Goal: Information Seeking & Learning: Learn about a topic

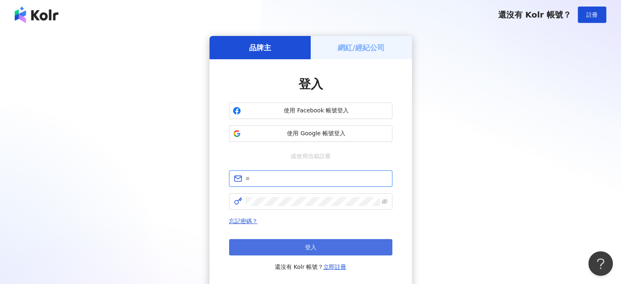
type input "**********"
click at [311, 246] on span "登入" at bounding box center [310, 247] width 11 height 7
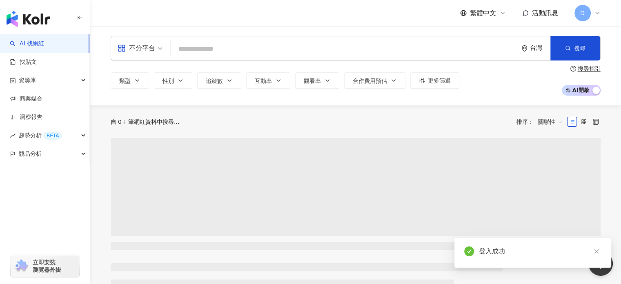
click at [201, 47] on input "search" at bounding box center [344, 49] width 340 height 16
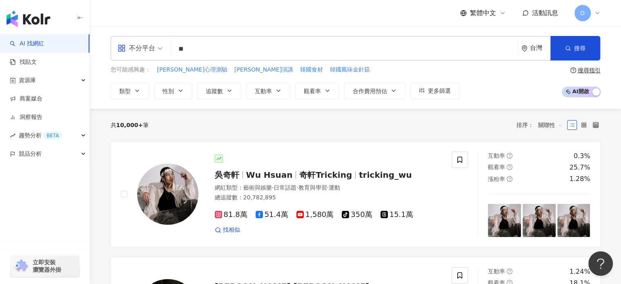
type input "*"
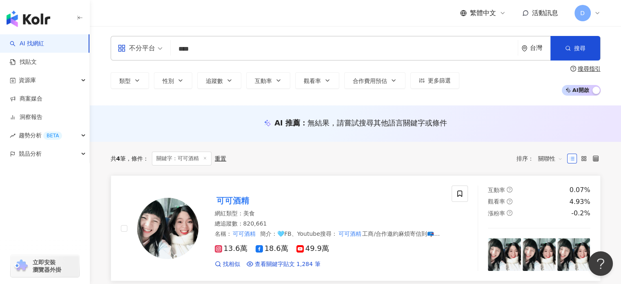
click at [242, 208] on div "可可酒精 網紅類型 ： 美食 總追蹤數 ： 820,661 名稱 ： 可可酒精 簡介 ： 🩵FB、Youtube搜尋： 可可酒精 工商/合作邀約麻煩寄信到📪c…" at bounding box center [320, 228] width 244 height 80
drag, startPoint x: 218, startPoint y: 39, endPoint x: 220, endPoint y: 46, distance: 7.6
click at [219, 44] on div "不分平台 **** 台灣 搜尋 56cf589e-894e-4f48-9156-a94a51c9d575 可可酒精 820,661 追蹤者 cocowine0…" at bounding box center [356, 48] width 490 height 24
click at [220, 47] on input "****" at bounding box center [344, 49] width 340 height 16
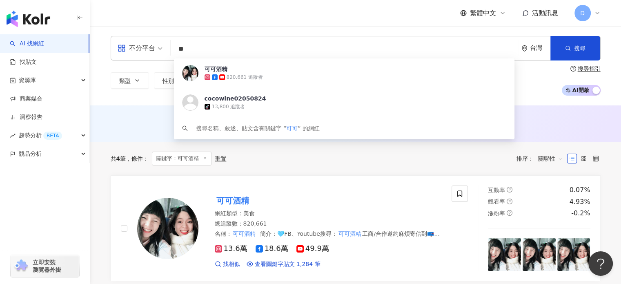
type input "*"
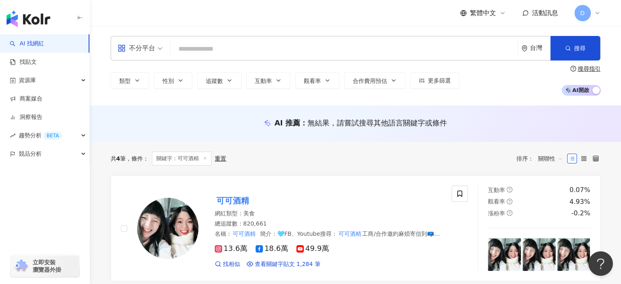
paste input "**********"
type input "**********"
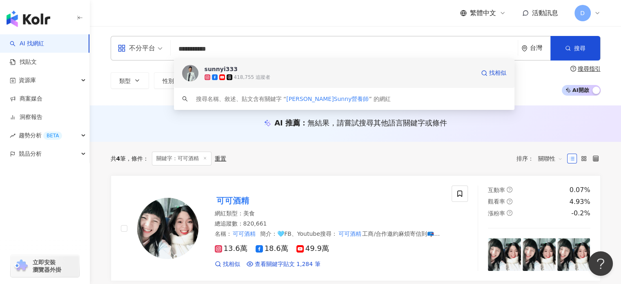
click at [263, 74] on div "418,755 追蹤者" at bounding box center [252, 77] width 36 height 7
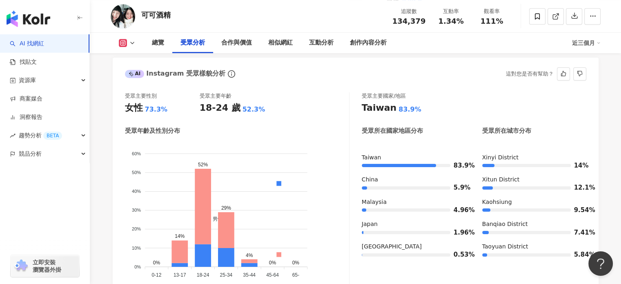
scroll to position [734, 0]
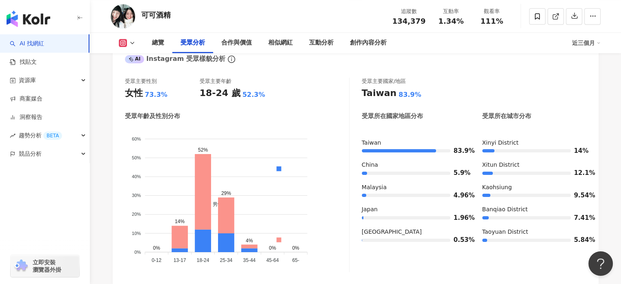
click at [592, 89] on div "受眾主要性別 女性 73.3% 受眾主要年齡 18-24 歲 52.3% 受眾年齡及性別分布 男性 女性 60% 60% 50% 50% 40% 40% 30…" at bounding box center [356, 176] width 486 height 215
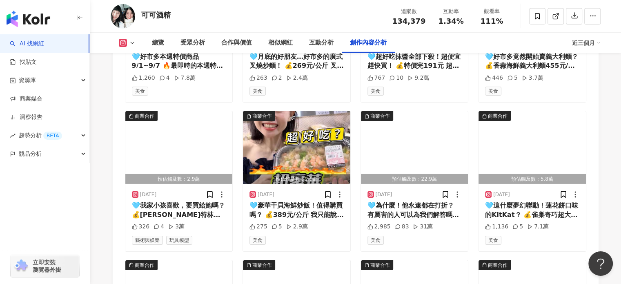
scroll to position [2693, 0]
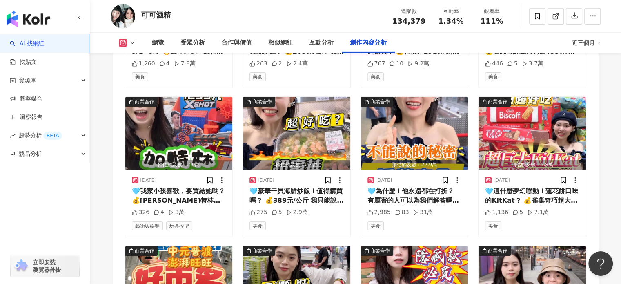
click at [58, 173] on div "button" at bounding box center [45, 190] width 90 height 54
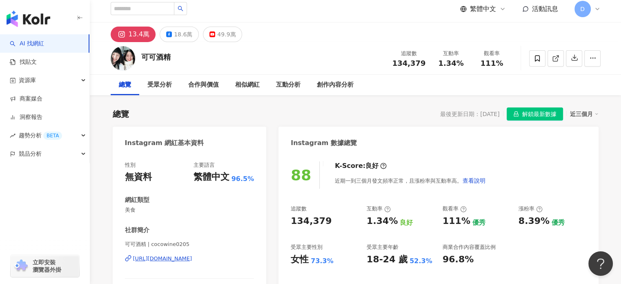
scroll to position [0, 0]
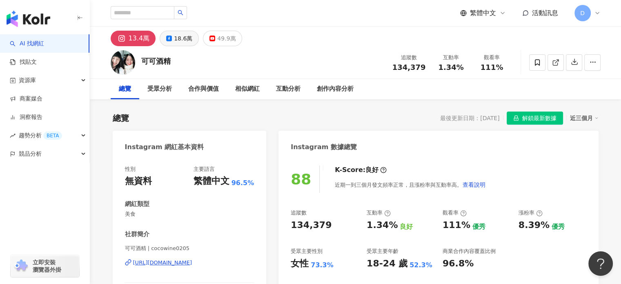
click at [187, 37] on div "18.6萬" at bounding box center [183, 38] width 18 height 11
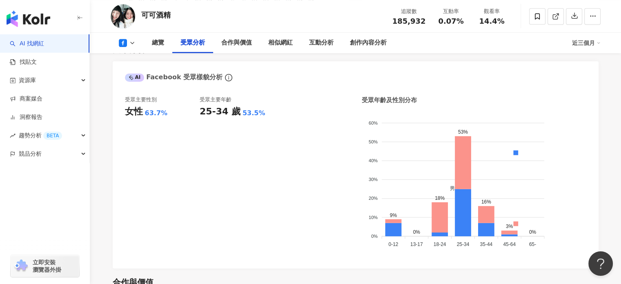
scroll to position [721, 0]
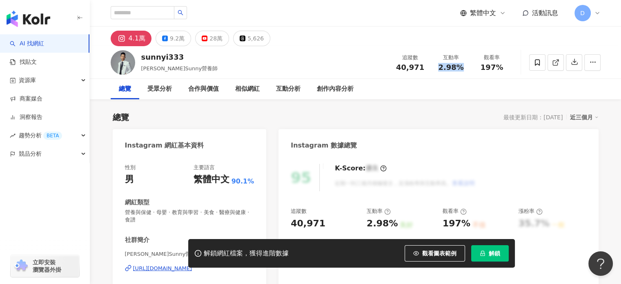
drag, startPoint x: 461, startPoint y: 69, endPoint x: 438, endPoint y: 67, distance: 22.5
click at [438, 67] on div "2.98%" at bounding box center [450, 67] width 31 height 8
copy span "2.98%"
drag, startPoint x: 401, startPoint y: 58, endPoint x: 505, endPoint y: 67, distance: 104.0
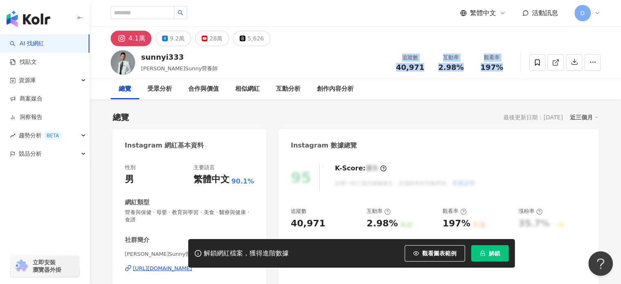
click at [505, 67] on div "追蹤數 40,971 互動率 2.98% 觀看率 197%" at bounding box center [451, 62] width 122 height 24
copy div "追蹤數 40,971 互動率 2.98% 觀看率 197%"
click at [449, 42] on div "4.1萬 9.2萬 28萬 5,626" at bounding box center [355, 37] width 522 height 20
